Goal: Transaction & Acquisition: Purchase product/service

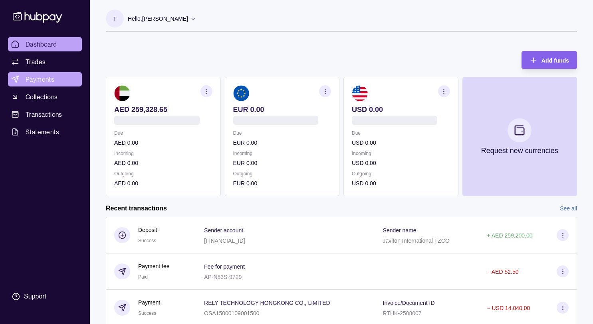
click at [56, 79] on link "Payments" at bounding box center [45, 79] width 74 height 14
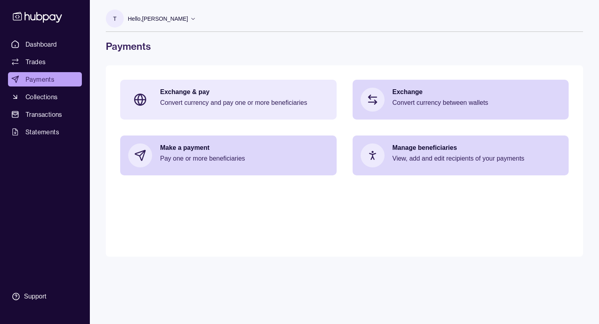
click at [183, 102] on p "Convert currency and pay one or more beneficiaries" at bounding box center [244, 103] width 168 height 9
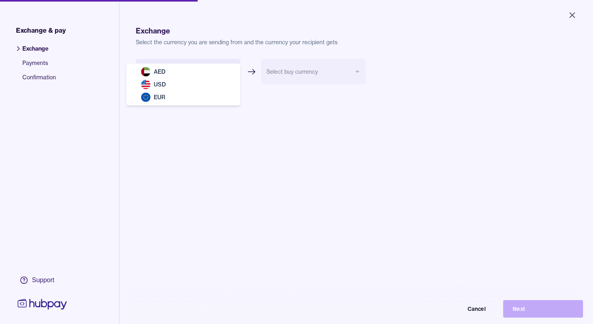
click at [231, 71] on body "Close Exchange & pay Exchange Payments Confirmation Support Exchange Select the…" at bounding box center [296, 162] width 593 height 324
select select "***"
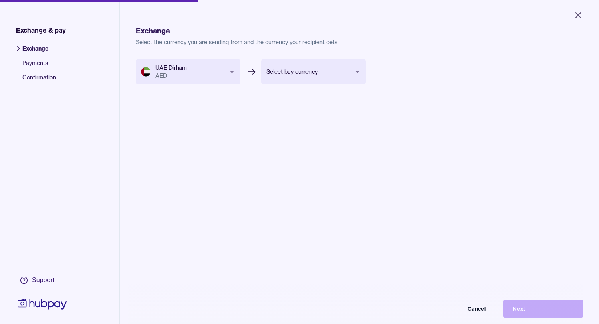
click at [355, 71] on body "Close Exchange & pay Exchange Payments Confirmation Support Exchange Select the…" at bounding box center [299, 162] width 599 height 324
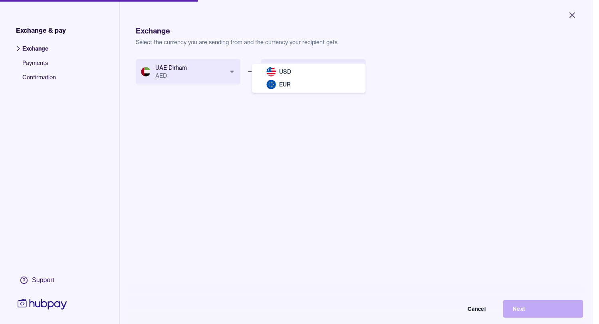
select select "***"
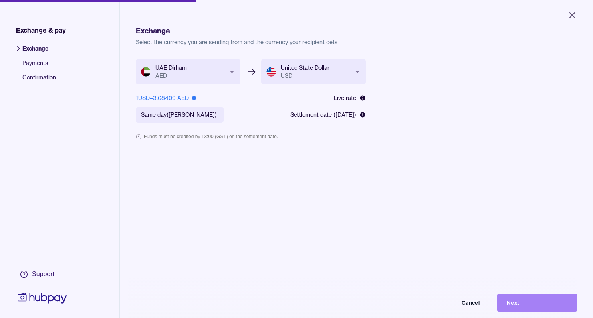
click at [520, 310] on button "Next" at bounding box center [537, 303] width 80 height 18
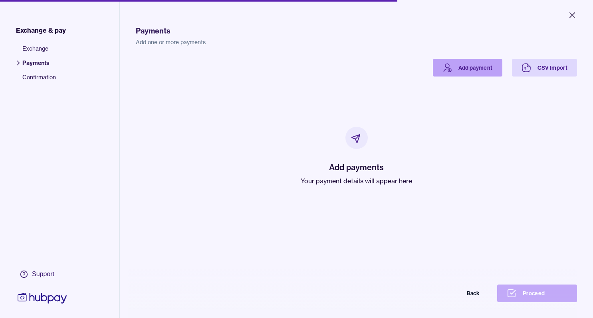
click at [480, 70] on link "Add payment" at bounding box center [467, 68] width 69 height 18
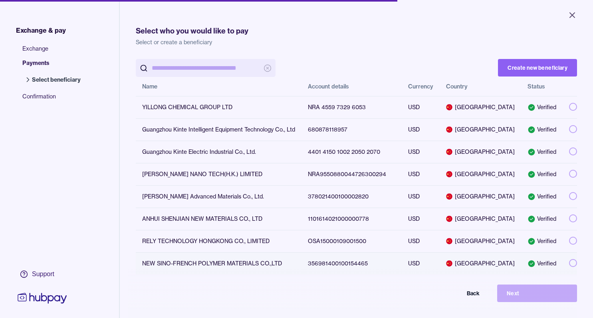
click at [569, 263] on button "button" at bounding box center [573, 263] width 8 height 8
click at [545, 302] on button "Next" at bounding box center [537, 294] width 80 height 18
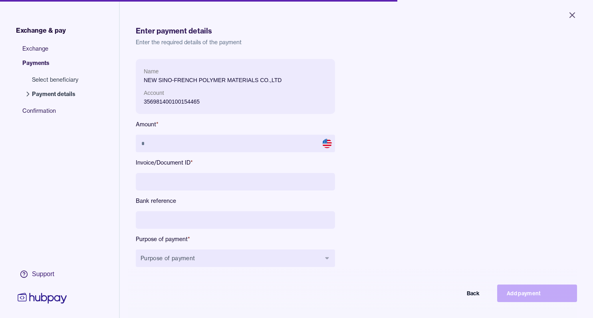
click at [184, 179] on input at bounding box center [235, 182] width 199 height 18
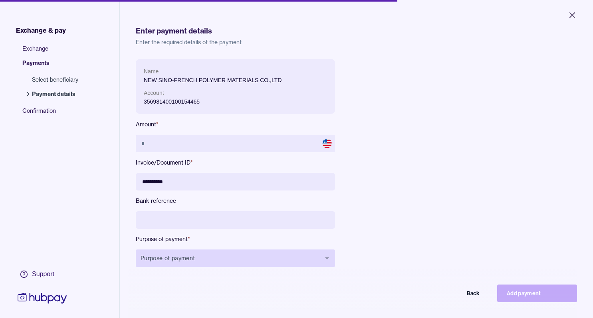
type input "**********"
click at [326, 258] on icon "button" at bounding box center [327, 258] width 4 height 2
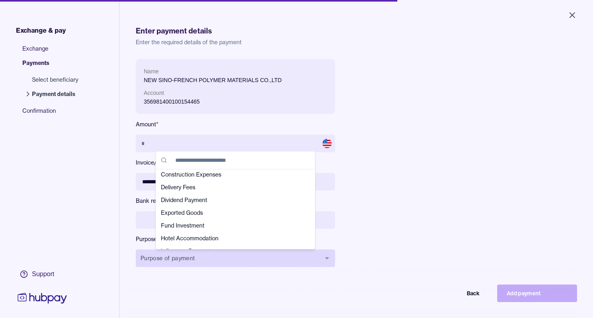
scroll to position [55, 0]
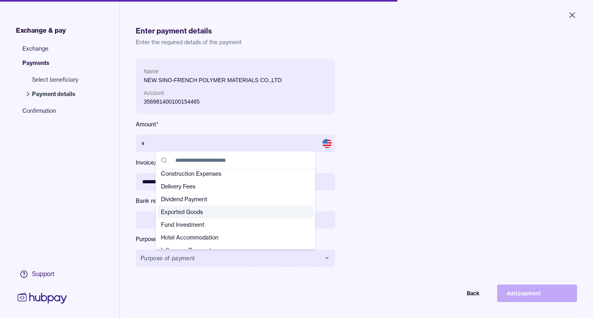
click at [222, 209] on span "Exported Goods" at bounding box center [231, 212] width 140 height 8
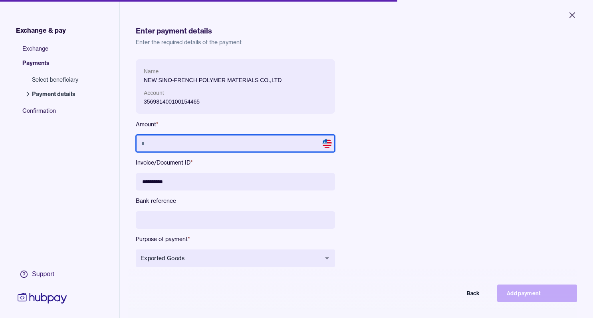
click at [170, 144] on input "text" at bounding box center [235, 144] width 199 height 18
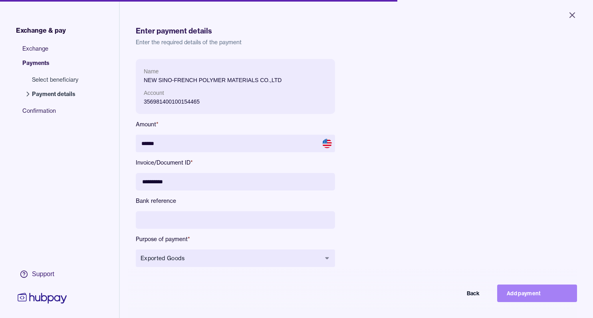
click at [525, 301] on button "Add payment" at bounding box center [537, 294] width 80 height 18
type input "*****"
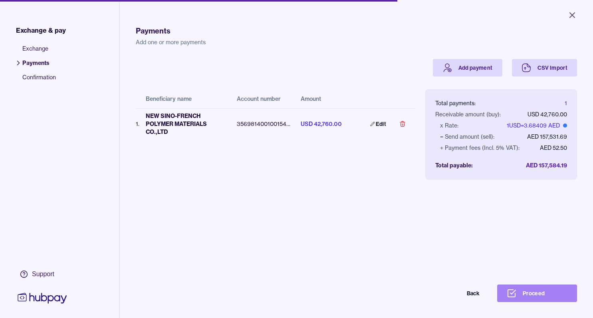
click at [526, 301] on button "Proceed" at bounding box center [537, 294] width 80 height 18
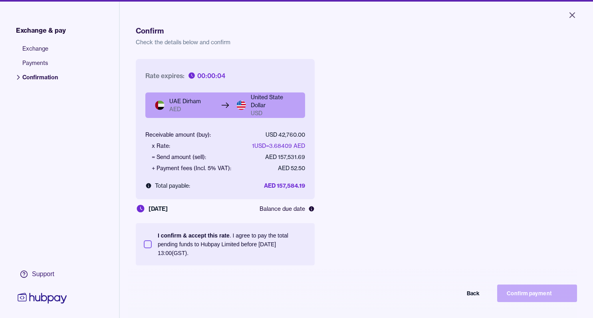
click at [148, 245] on button "I confirm & accept this rate . I agree to pay the total pending funds to Hubpay…" at bounding box center [148, 245] width 8 height 8
click at [543, 298] on button "Confirm payment" at bounding box center [537, 294] width 80 height 18
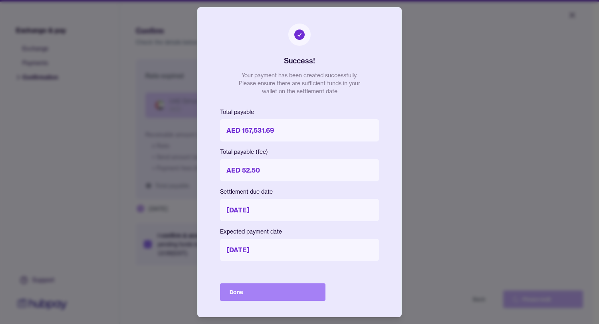
click at [282, 292] on button "Done" at bounding box center [272, 293] width 105 height 18
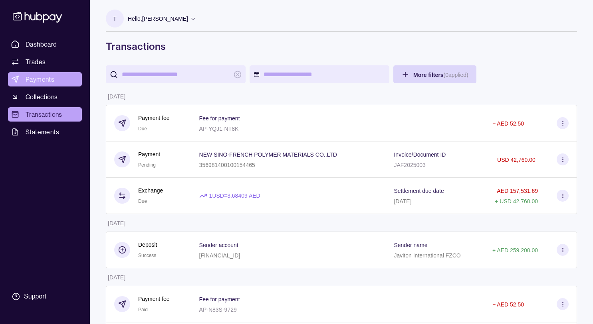
click at [57, 79] on link "Payments" at bounding box center [45, 79] width 74 height 14
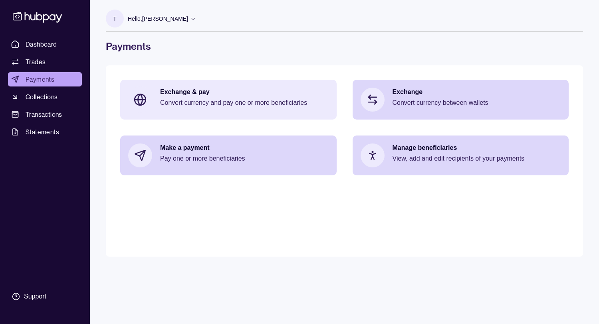
click at [259, 99] on p "Convert currency and pay one or more beneficiaries" at bounding box center [244, 103] width 168 height 9
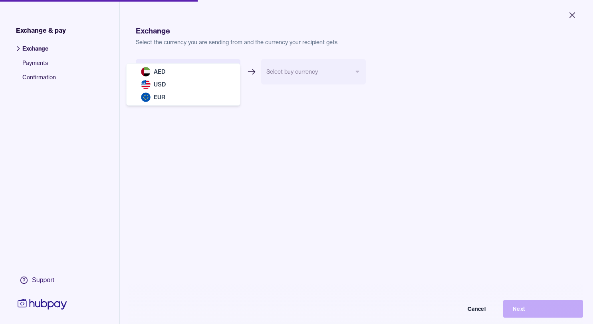
click at [232, 72] on body "Close Exchange & pay Exchange Payments Confirmation Support Exchange Select the…" at bounding box center [296, 162] width 593 height 324
select select "***"
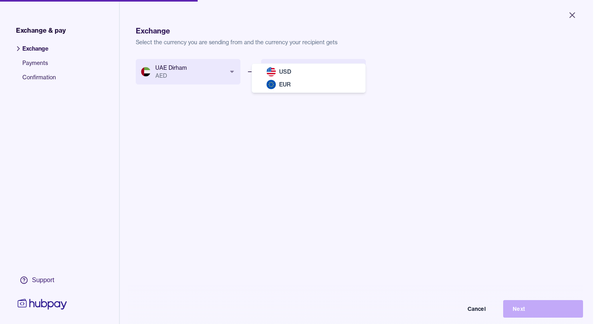
click at [357, 69] on body "Close Exchange & pay Exchange Payments Confirmation Support Exchange Select the…" at bounding box center [296, 162] width 593 height 324
select select "***"
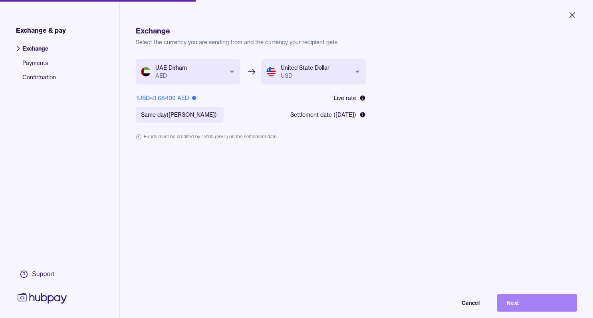
click at [520, 309] on button "Next" at bounding box center [537, 303] width 80 height 18
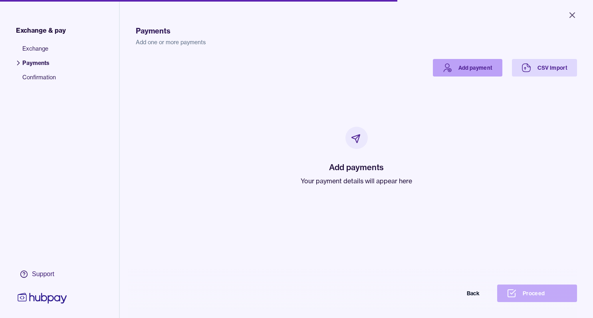
click at [472, 65] on link "Add payment" at bounding box center [467, 68] width 69 height 18
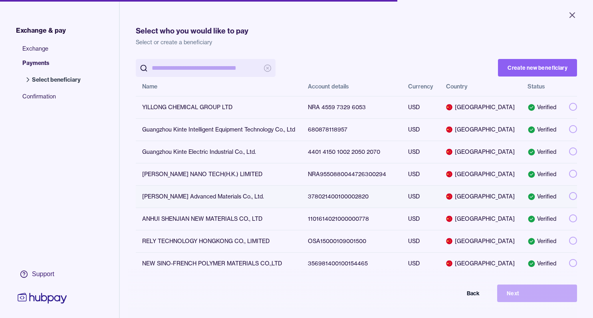
click at [569, 197] on button "button" at bounding box center [573, 196] width 8 height 8
click at [532, 297] on button "Next" at bounding box center [537, 294] width 80 height 18
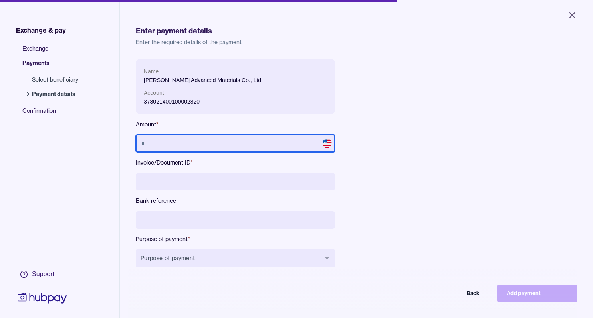
click at [211, 144] on input "text" at bounding box center [235, 144] width 199 height 18
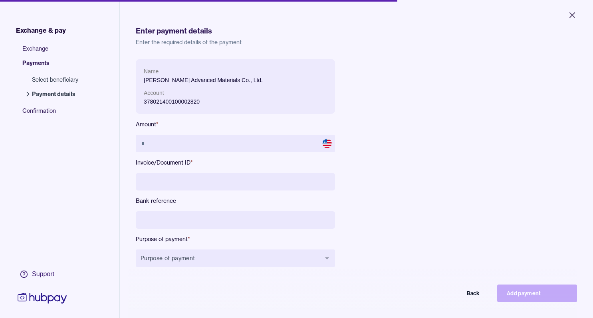
click at [179, 183] on input at bounding box center [235, 182] width 199 height 18
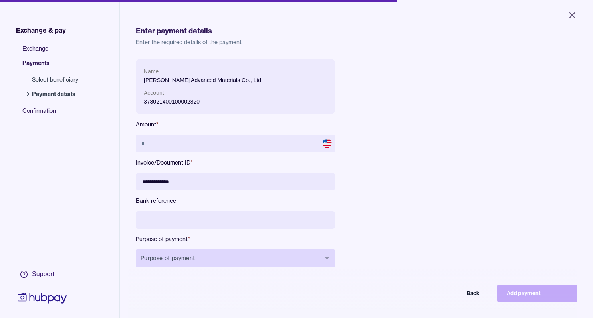
type input "**********"
click at [328, 256] on icon "button" at bounding box center [327, 258] width 6 height 6
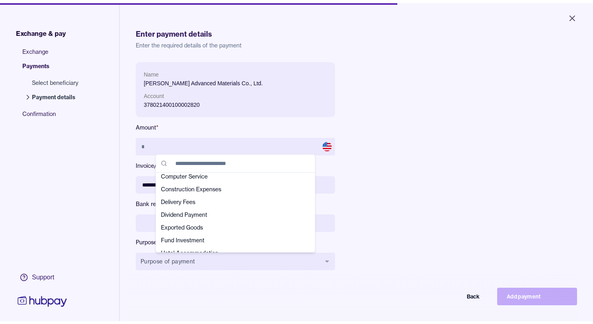
scroll to position [43, 0]
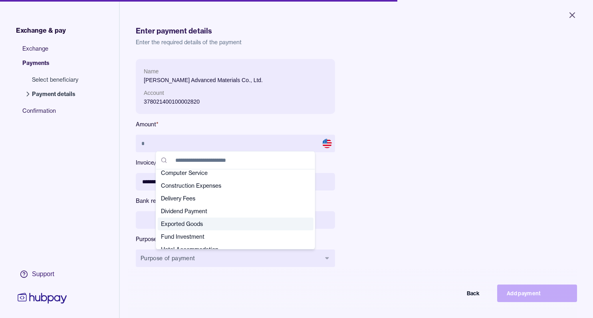
click at [205, 222] on span "Exported Goods" at bounding box center [231, 224] width 140 height 8
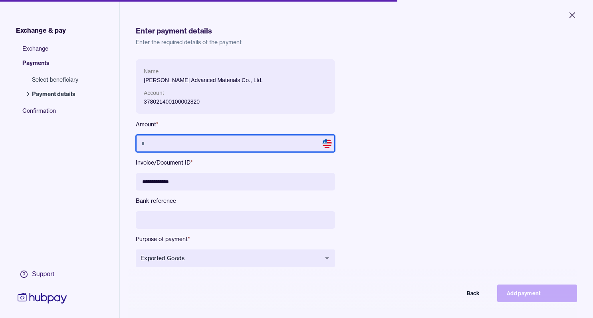
click at [184, 144] on input "text" at bounding box center [235, 144] width 199 height 18
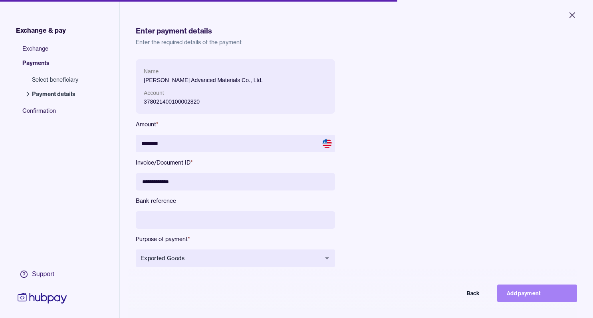
click at [533, 300] on button "Add payment" at bounding box center [537, 294] width 80 height 18
type input "*******"
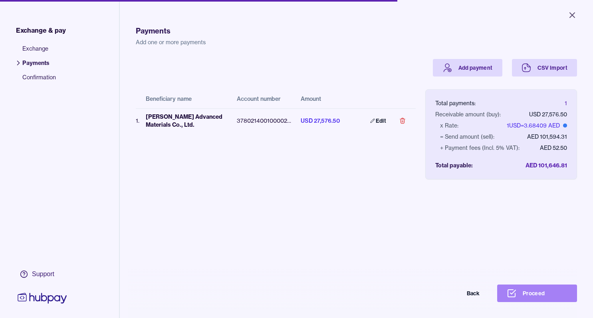
click at [543, 299] on button "Proceed" at bounding box center [537, 294] width 80 height 18
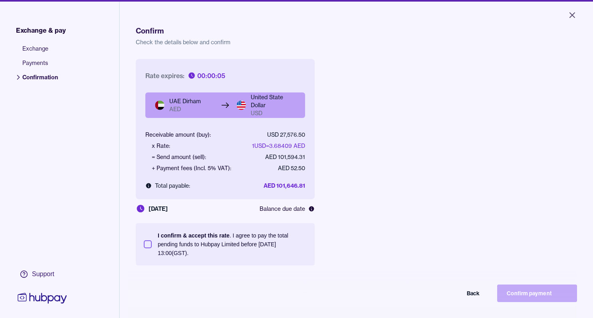
click at [146, 247] on button "I confirm & accept this rate . I agree to pay the total pending funds to Hubpay…" at bounding box center [148, 245] width 8 height 8
click at [551, 301] on div "Back Confirm payment" at bounding box center [296, 294] width 561 height 18
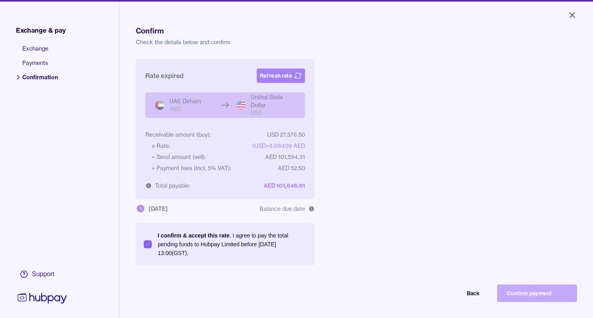
click at [293, 79] on button "Refresh rate" at bounding box center [281, 76] width 48 height 14
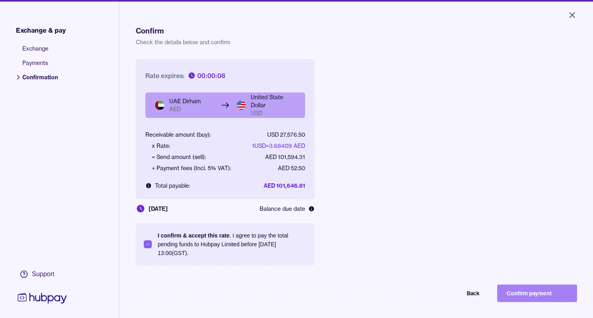
click at [548, 300] on button "Confirm payment" at bounding box center [537, 294] width 80 height 18
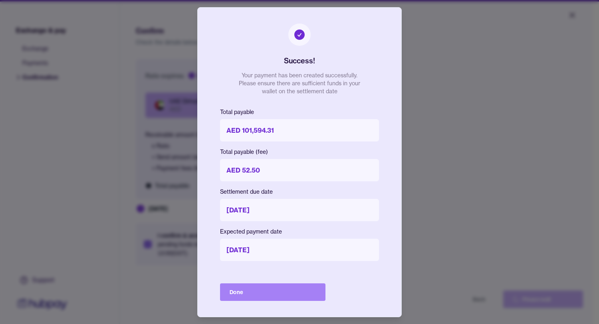
click at [280, 292] on button "Done" at bounding box center [272, 293] width 105 height 18
